Goal: Task Accomplishment & Management: Manage account settings

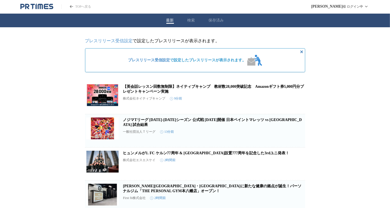
click at [127, 42] on link "プレスリリース受信設定" at bounding box center [109, 40] width 48 height 5
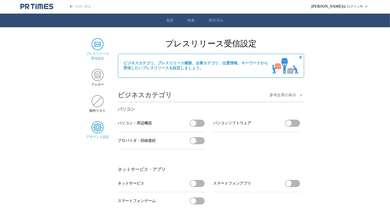
click at [101, 130] on img at bounding box center [98, 127] width 12 height 12
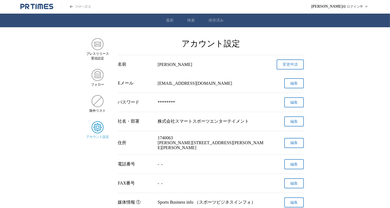
click at [296, 83] on span "編集" at bounding box center [294, 83] width 8 height 5
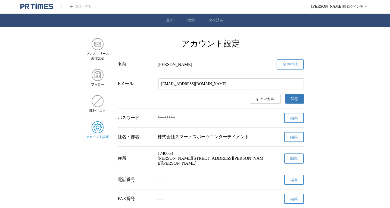
drag, startPoint x: 209, startPoint y: 86, endPoint x: 146, endPoint y: 84, distance: 62.9
click at [146, 84] on div "Eメール [EMAIL_ADDRESS][DOMAIN_NAME]" at bounding box center [211, 83] width 186 height 11
type input "[EMAIL_ADDRESS][DOMAIN_NAME]"
click at [290, 101] on button "保存" at bounding box center [294, 99] width 19 height 10
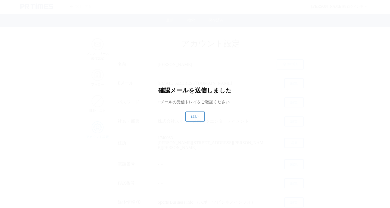
click at [192, 118] on button "はい" at bounding box center [195, 116] width 20 height 10
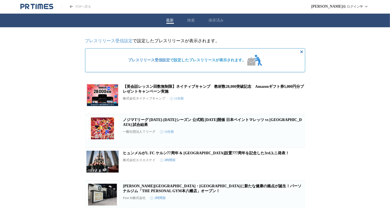
click at [172, 85] on article "【英会話レッスン回数無制限】ネイティブキャンプ　教材数28,000突破記念　Amazonギフト券5,000円分プレゼントキャンペーン実施 株式会社ネイティブキ…" at bounding box center [195, 97] width 220 height 33
click at [187, 86] on link "【英会話レッスン回数無制限】ネイティブキャンプ　教材数28,000突破記念　Amazonギフト券5,000円分プレゼントキャンペーン実施" at bounding box center [213, 88] width 181 height 9
drag, startPoint x: 298, startPoint y: 107, endPoint x: 358, endPoint y: 102, distance: 60.1
click at [298, 107] on span "この企業を受け取らない" at bounding box center [296, 108] width 17 height 8
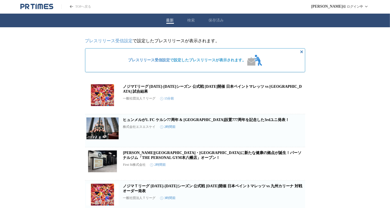
click at [124, 41] on link "プレスリリース受信設定" at bounding box center [109, 40] width 48 height 5
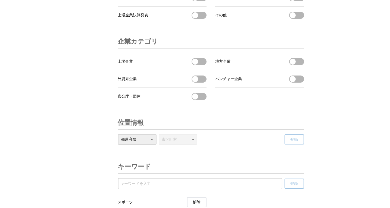
scroll to position [1863, 0]
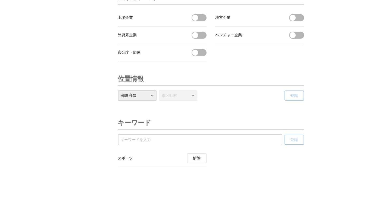
click at [192, 156] on button "解除" at bounding box center [197, 158] width 20 height 10
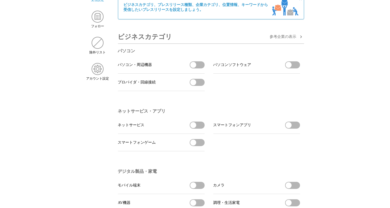
scroll to position [0, 0]
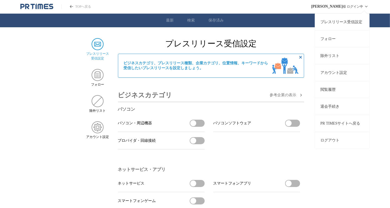
click at [333, 136] on button "ログアウト" at bounding box center [342, 139] width 54 height 17
